Goal: Task Accomplishment & Management: Use online tool/utility

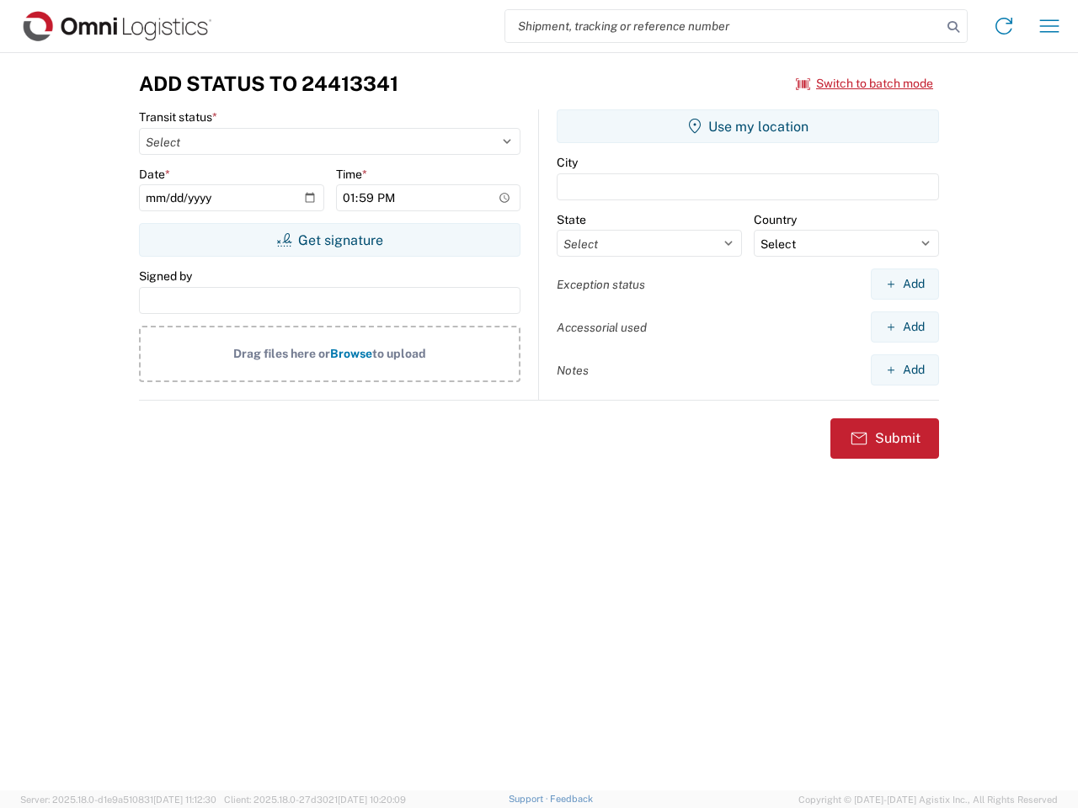
click at [723, 26] on input "search" at bounding box center [723, 26] width 436 height 32
click at [953, 27] on icon at bounding box center [953, 27] width 24 height 24
click at [1003, 26] on icon at bounding box center [1003, 26] width 27 height 27
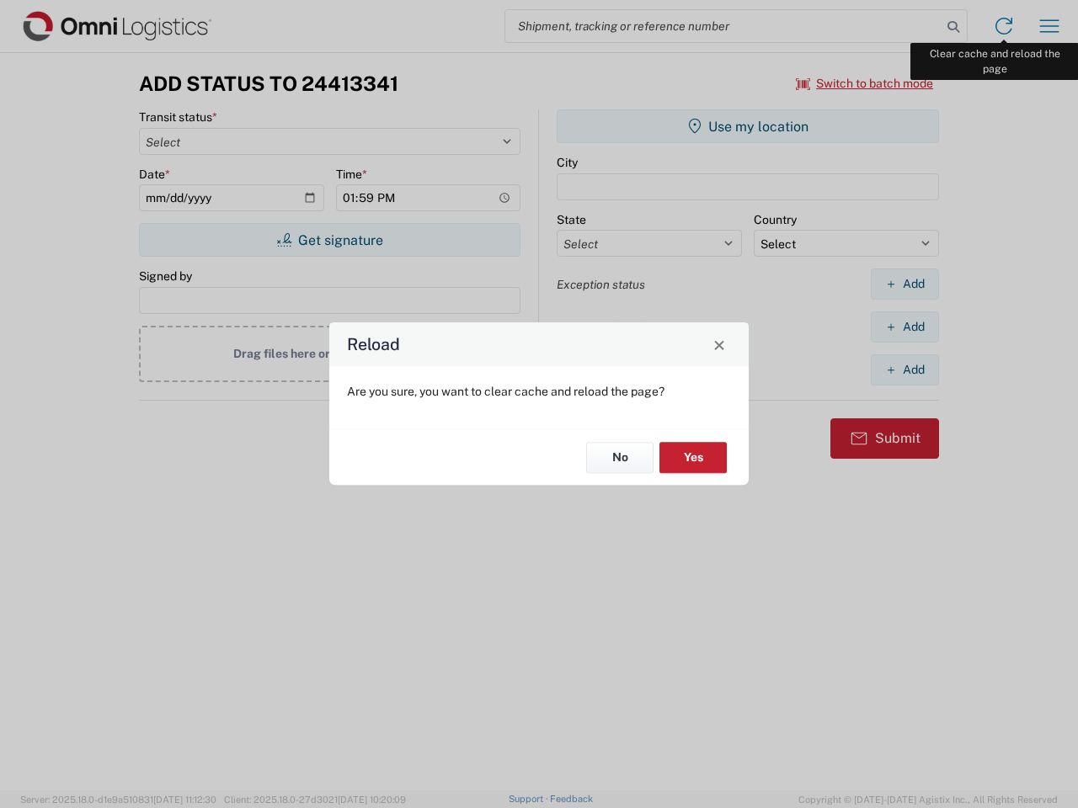
click at [1049, 26] on div "Reload Are you sure, you want to clear cache and reload the page? No Yes" at bounding box center [539, 404] width 1078 height 808
click at [865, 83] on div "Reload Are you sure, you want to clear cache and reload the page? No Yes" at bounding box center [539, 404] width 1078 height 808
click at [329, 240] on div "Reload Are you sure, you want to clear cache and reload the page? No Yes" at bounding box center [539, 404] width 1078 height 808
click at [748, 126] on div "Reload Are you sure, you want to clear cache and reload the page? No Yes" at bounding box center [539, 404] width 1078 height 808
click at [904, 284] on div "Reload Are you sure, you want to clear cache and reload the page? No Yes" at bounding box center [539, 404] width 1078 height 808
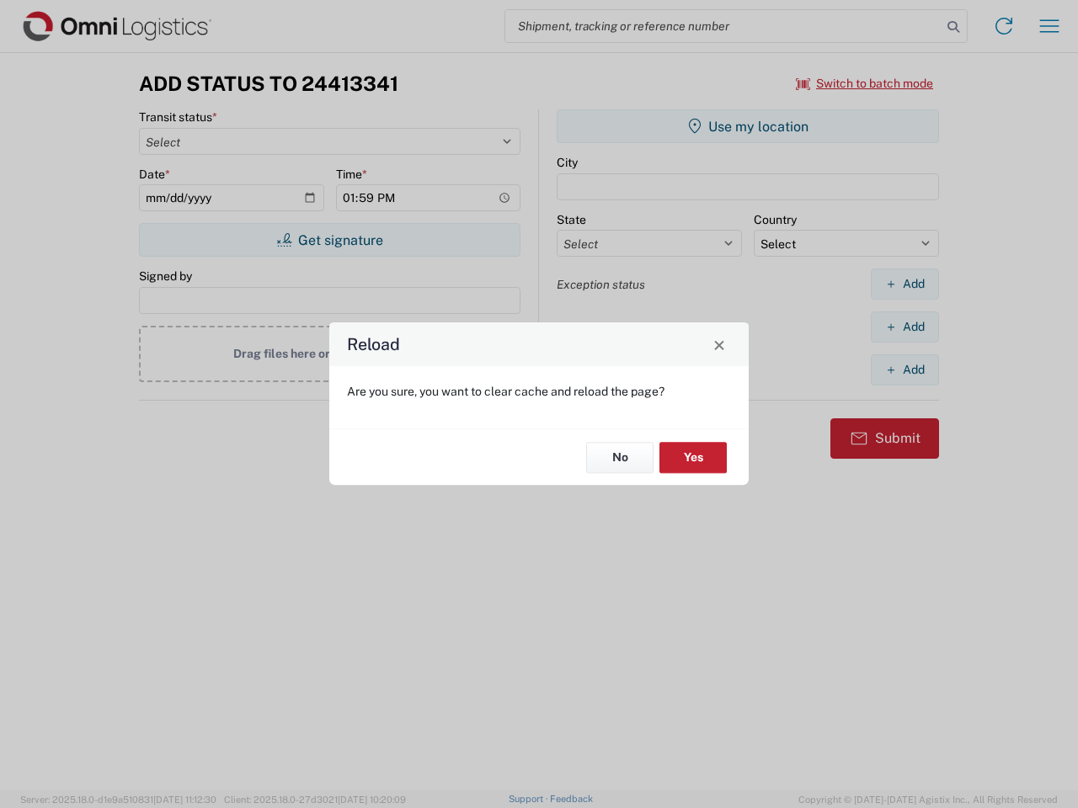
click at [904, 327] on div "Reload Are you sure, you want to clear cache and reload the page? No Yes" at bounding box center [539, 404] width 1078 height 808
click at [904, 370] on div "Reload Are you sure, you want to clear cache and reload the page? No Yes" at bounding box center [539, 404] width 1078 height 808
